Goal: Register for event/course

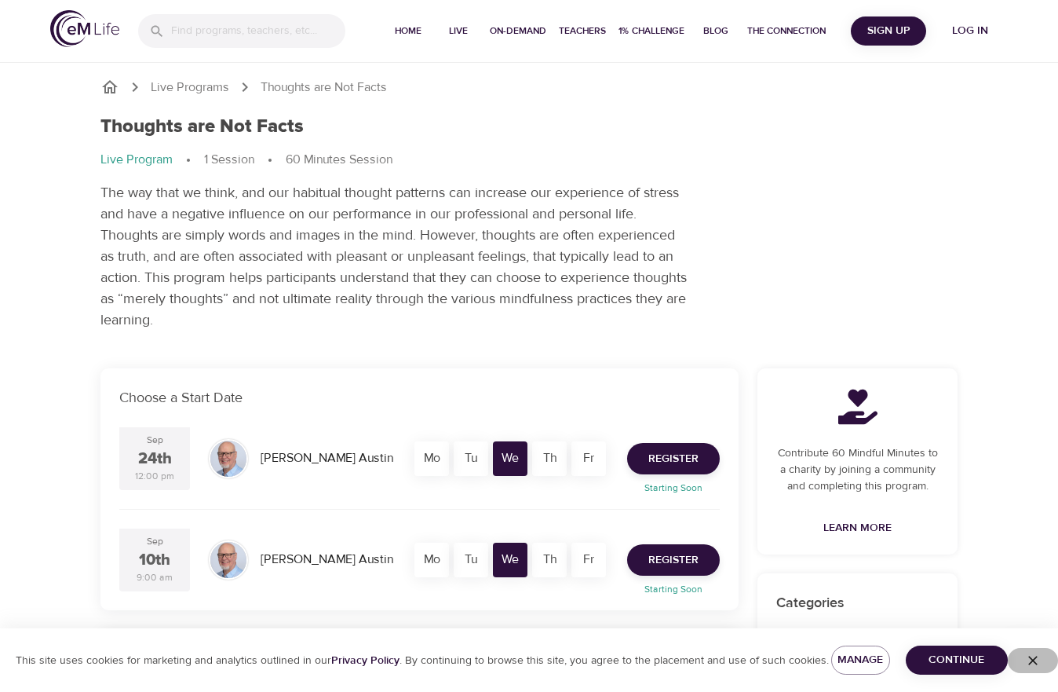
click at [1037, 660] on icon "button" at bounding box center [1033, 660] width 16 height 16
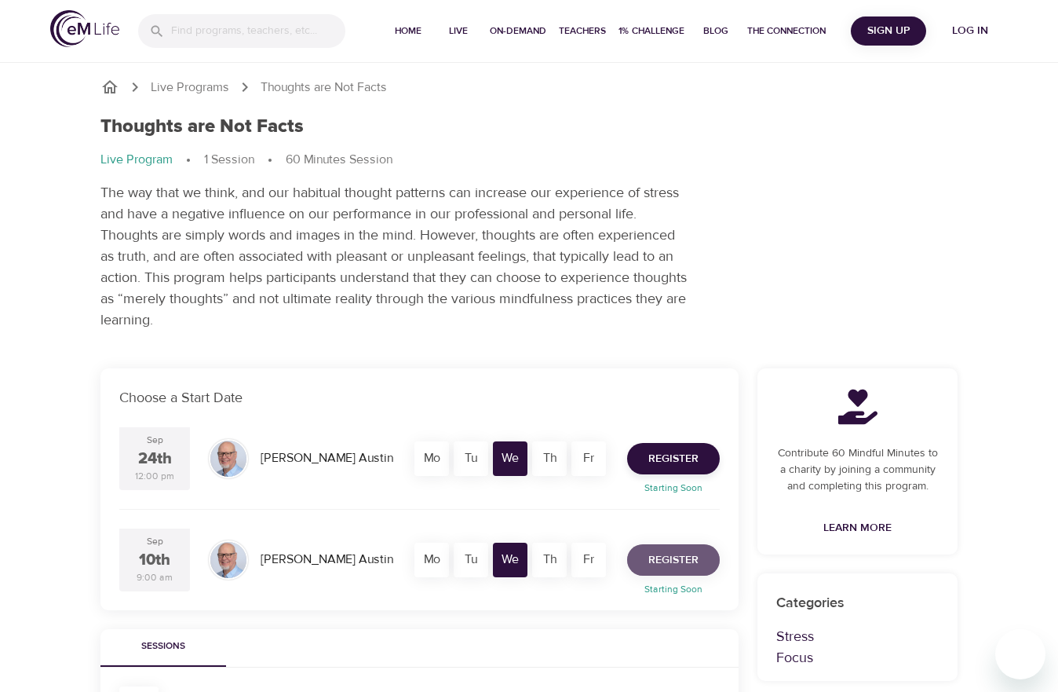
click at [655, 557] on span "Register" at bounding box center [674, 560] width 50 height 20
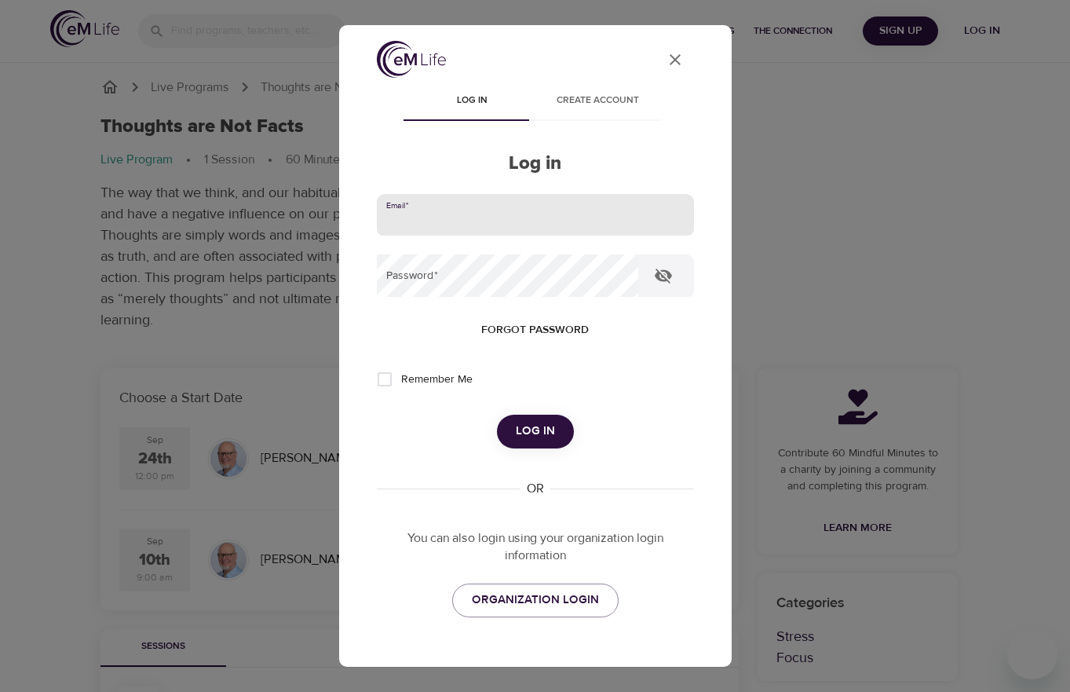
click at [563, 222] on input "email" at bounding box center [535, 215] width 317 height 42
type input "ashley.boleware@hhs.sccgov.org"
click at [387, 389] on input "Remember Me" at bounding box center [384, 379] width 33 height 33
checkbox input "true"
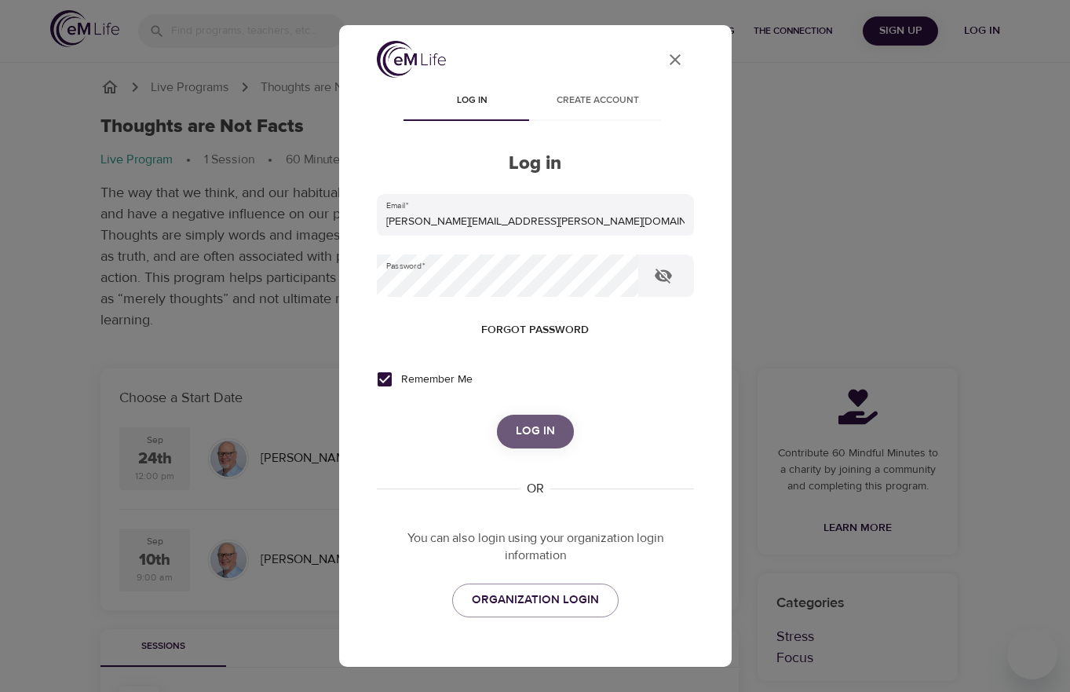
click at [516, 432] on span "Log in" at bounding box center [535, 431] width 39 height 20
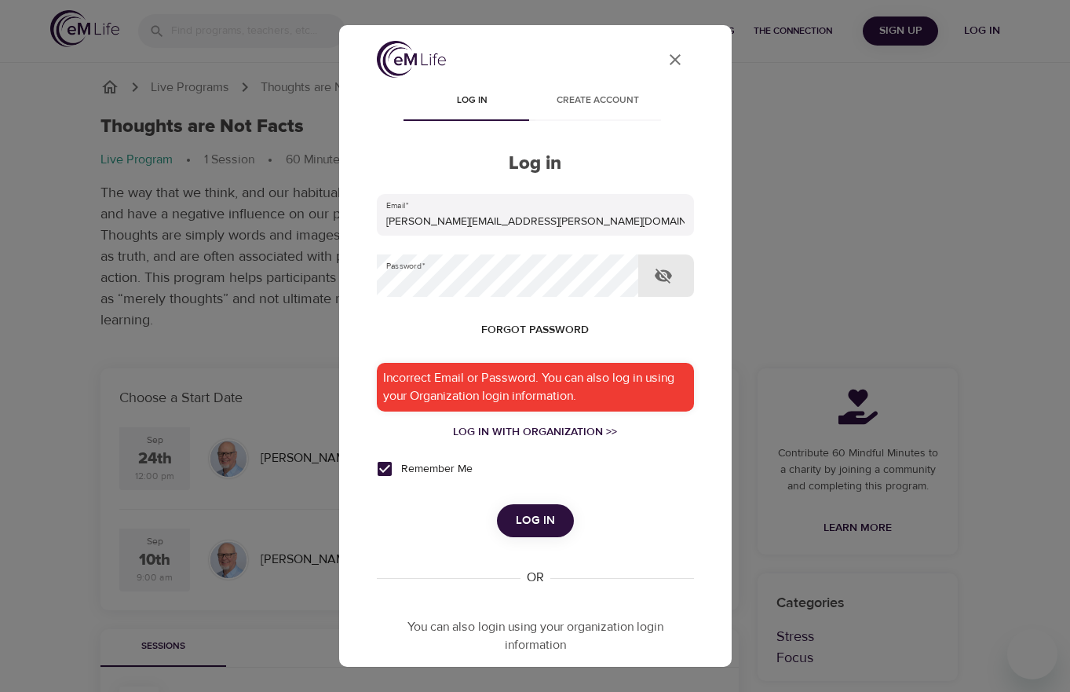
click at [666, 270] on icon "button" at bounding box center [663, 275] width 19 height 19
click at [672, 461] on div "Remember Me" at bounding box center [535, 468] width 317 height 33
click at [568, 318] on button "Forgot password" at bounding box center [535, 330] width 120 height 29
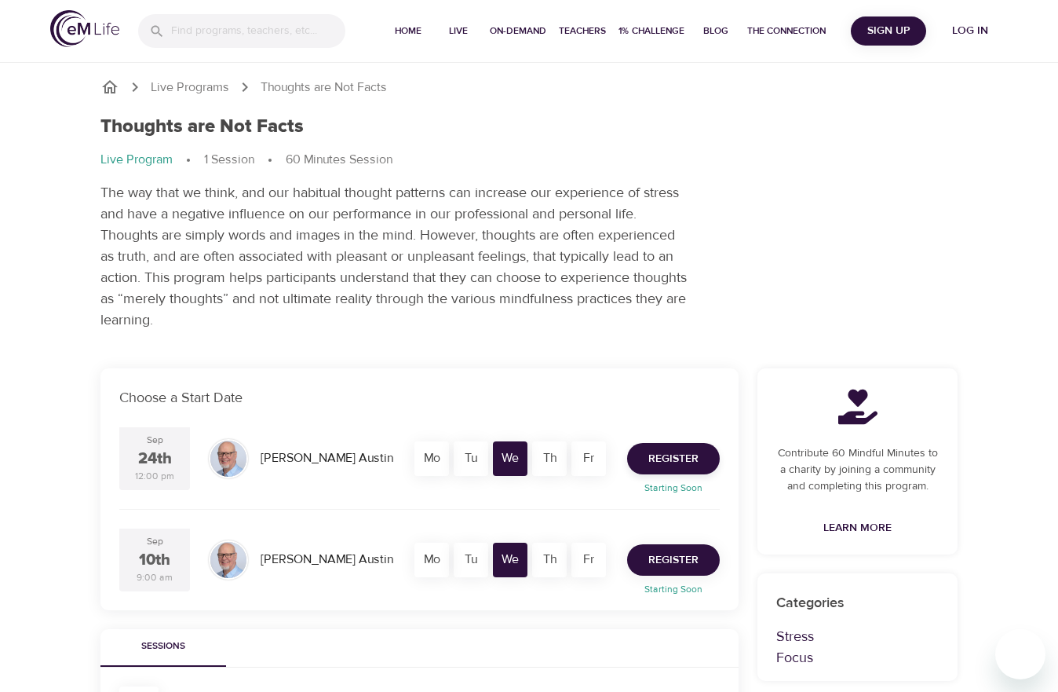
click at [680, 554] on span "Register" at bounding box center [674, 560] width 50 height 20
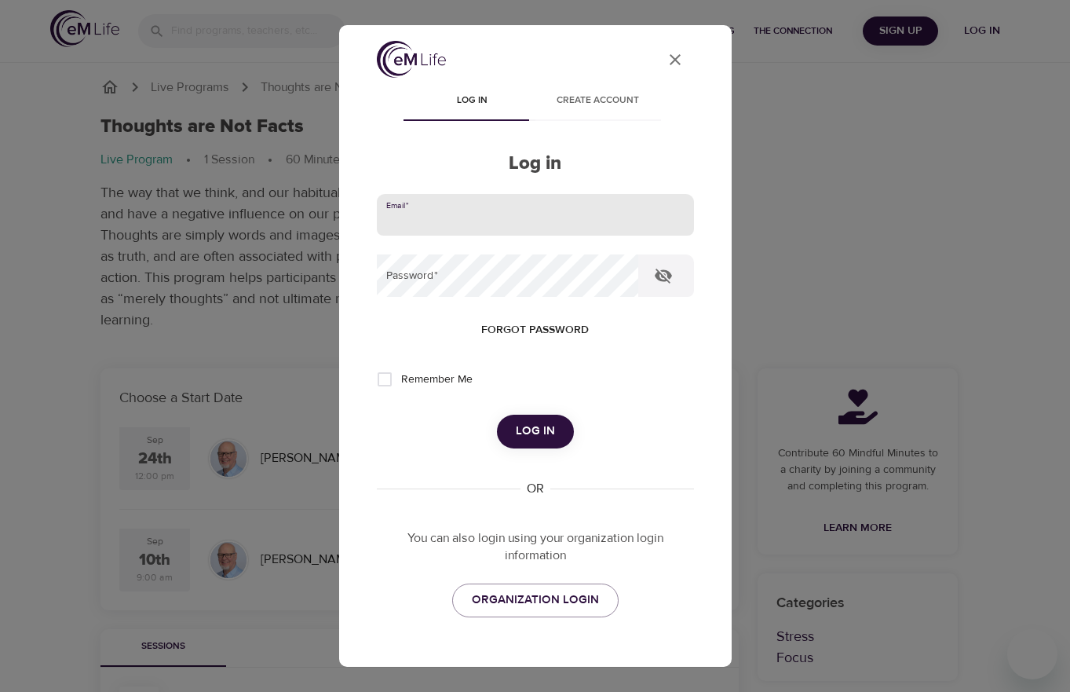
click at [552, 217] on input "email" at bounding box center [535, 215] width 317 height 42
type input "ashley.boleware@hhs.sccgov.org"
click at [660, 276] on icon "button" at bounding box center [663, 275] width 19 height 19
click at [533, 425] on span "Log in" at bounding box center [535, 431] width 39 height 20
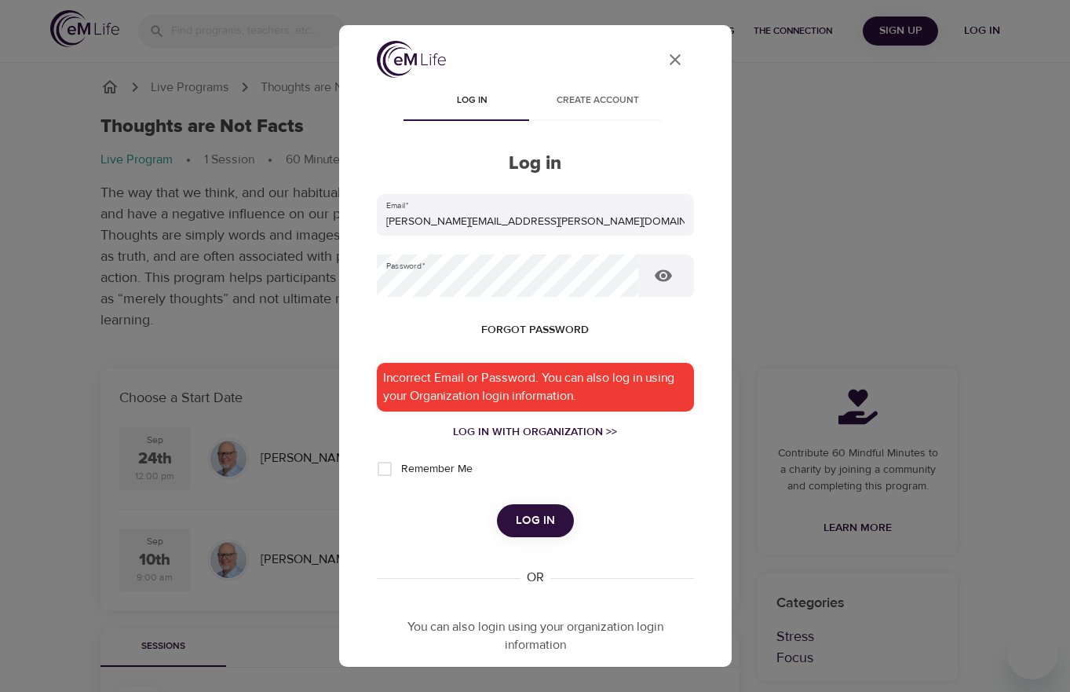
click at [641, 446] on form "Email   * ashley.boleware@hhs.sccgov.org Password   * Forgot password Incorrect…" at bounding box center [535, 366] width 317 height 344
click at [584, 433] on div "Log in with Organization >>" at bounding box center [535, 432] width 317 height 16
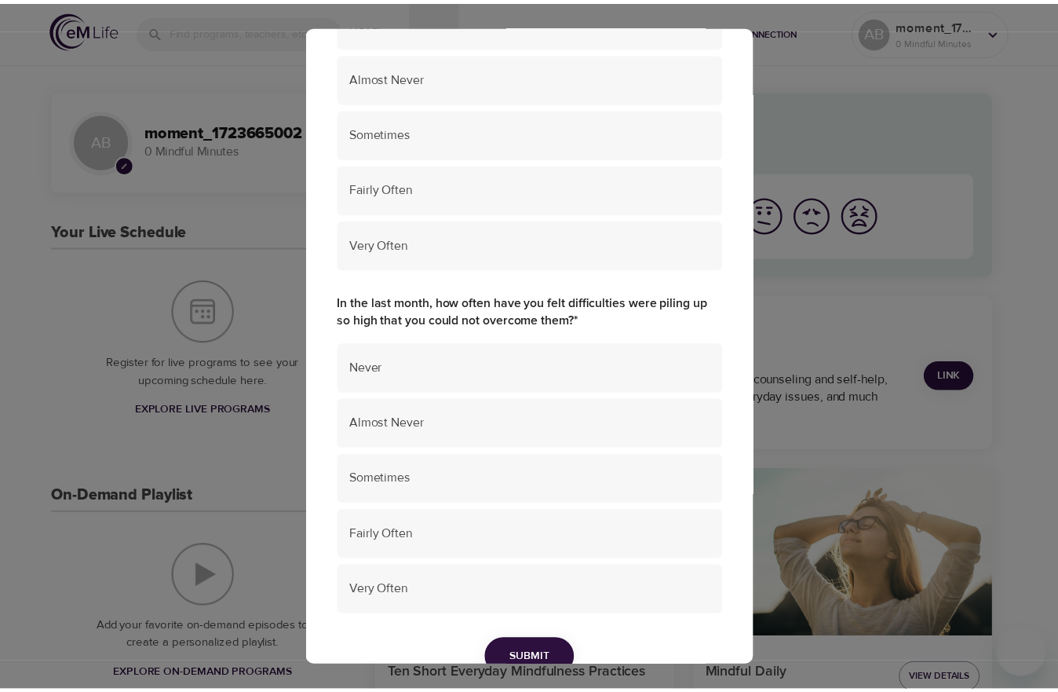
scroll to position [1022, 0]
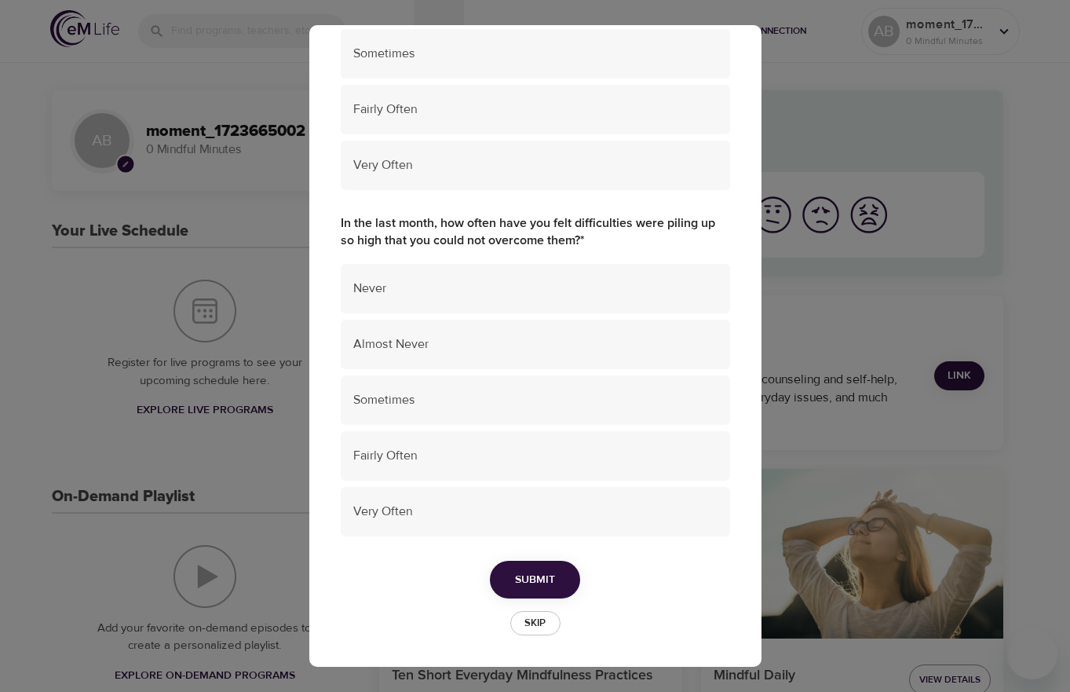
click at [531, 616] on span "Skip" at bounding box center [535, 623] width 35 height 18
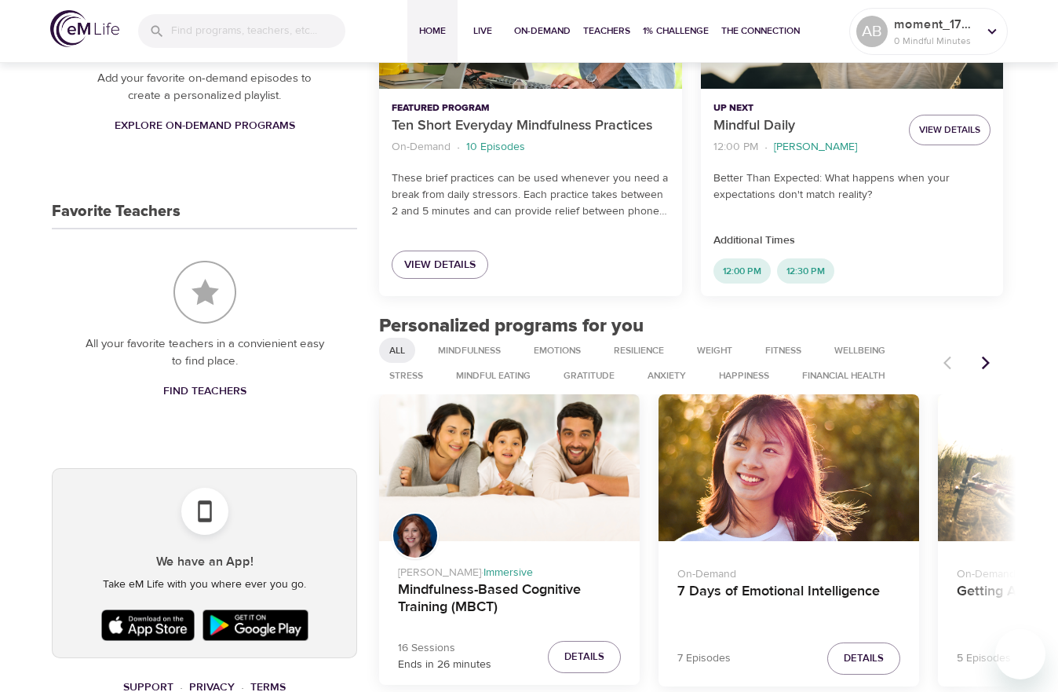
scroll to position [157, 0]
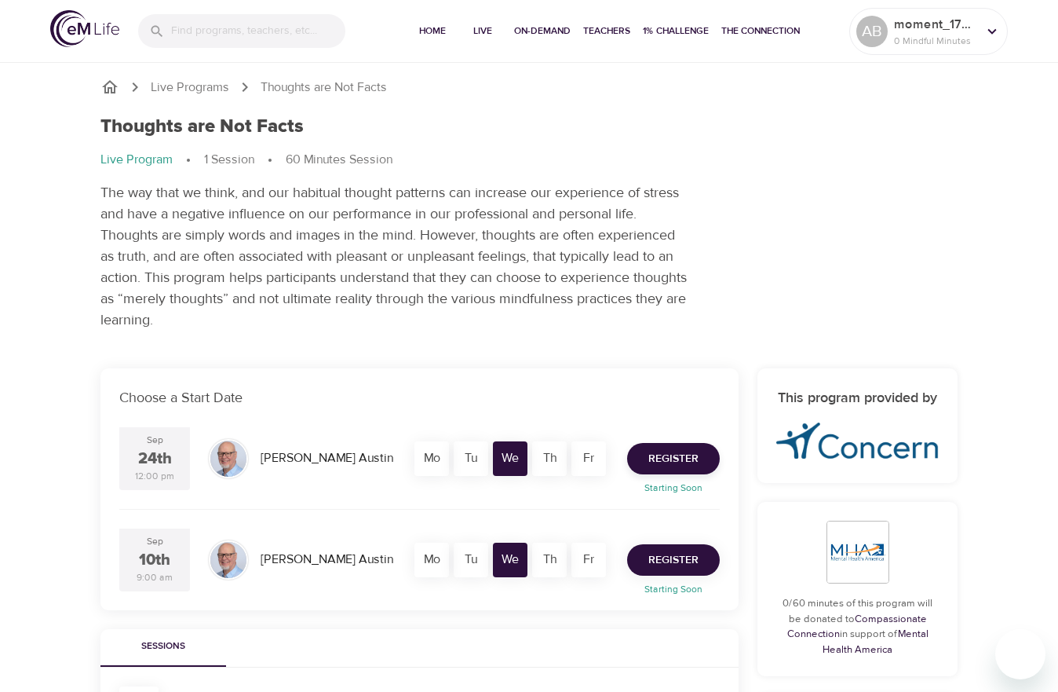
click at [685, 567] on span "Register" at bounding box center [674, 560] width 50 height 20
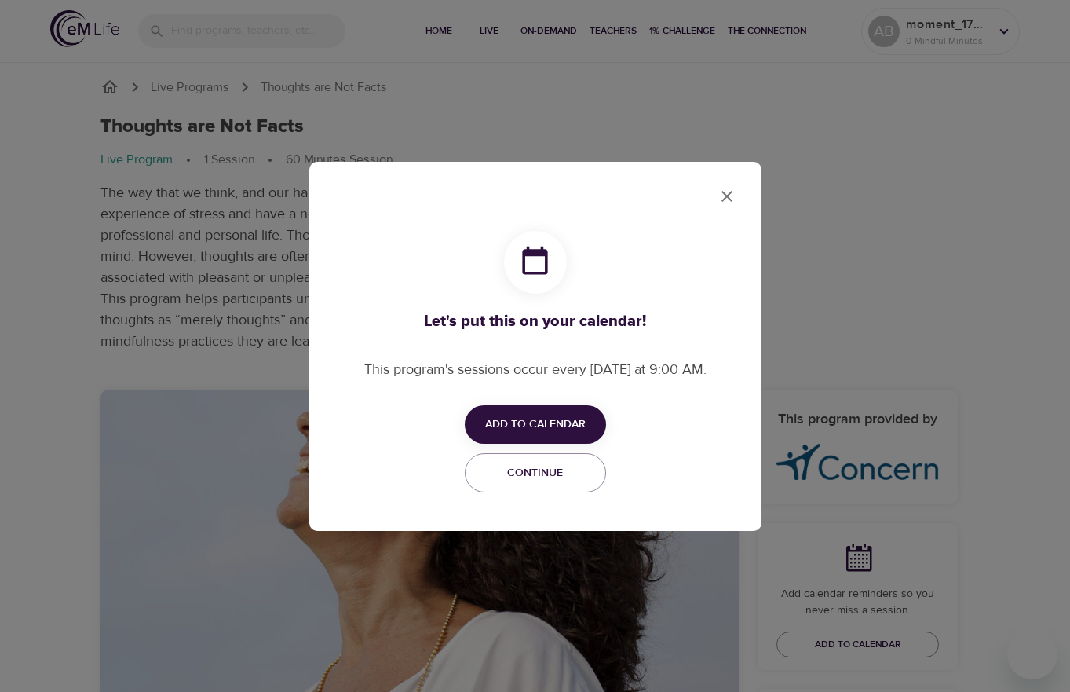
checkbox input "true"
click at [569, 424] on span "Add to Calendar" at bounding box center [535, 425] width 101 height 20
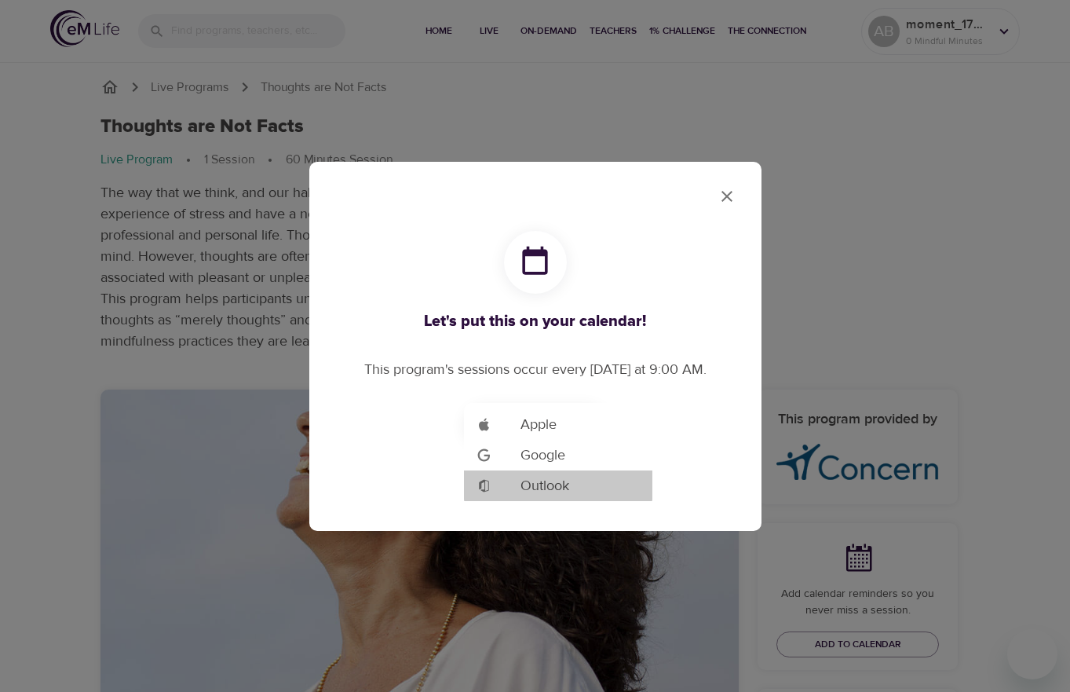
click at [558, 483] on span "Outlook" at bounding box center [545, 485] width 49 height 21
drag, startPoint x: 723, startPoint y: 194, endPoint x: 733, endPoint y: 183, distance: 14.5
click at [723, 194] on div at bounding box center [535, 346] width 1070 height 692
